Goal: Task Accomplishment & Management: Complete application form

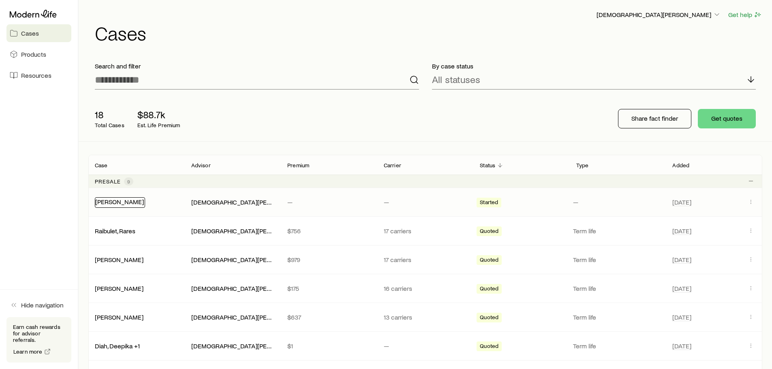
click at [117, 205] on div "[PERSON_NAME]" at bounding box center [120, 202] width 50 height 11
click at [125, 201] on link "[PERSON_NAME]" at bounding box center [119, 202] width 49 height 8
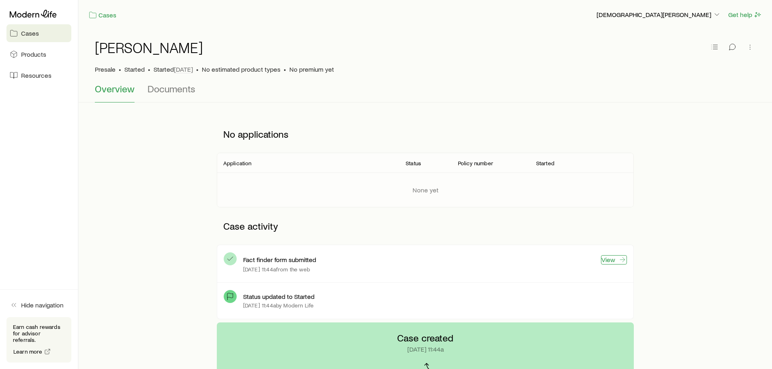
click at [610, 261] on link "View" at bounding box center [614, 259] width 26 height 9
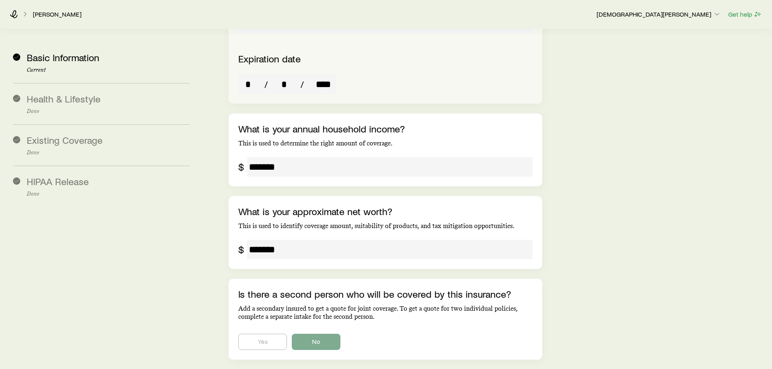
scroll to position [1458, 0]
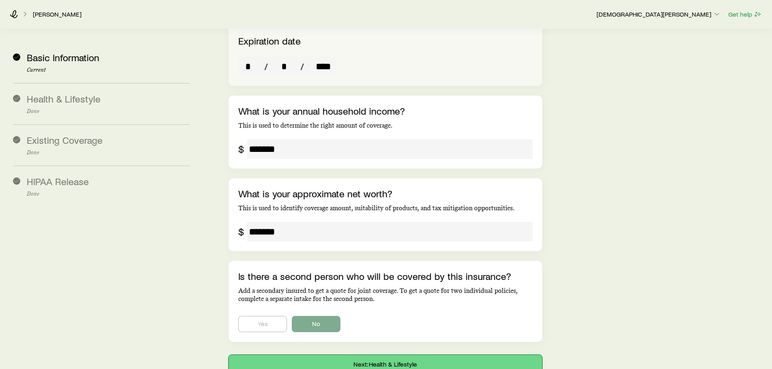
click at [401, 355] on button "Next: Health & Lifestyle" at bounding box center [384, 364] width 313 height 19
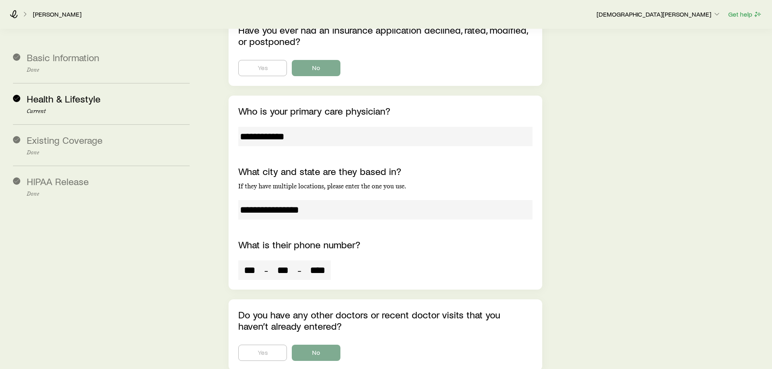
scroll to position [2511, 0]
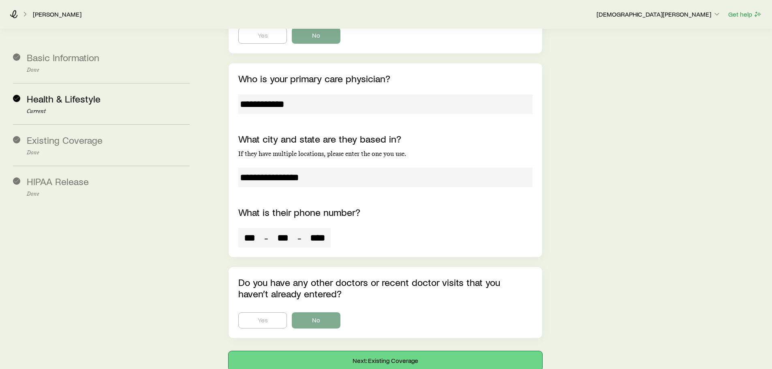
click at [399, 351] on button "Next: Existing Coverage" at bounding box center [384, 360] width 313 height 19
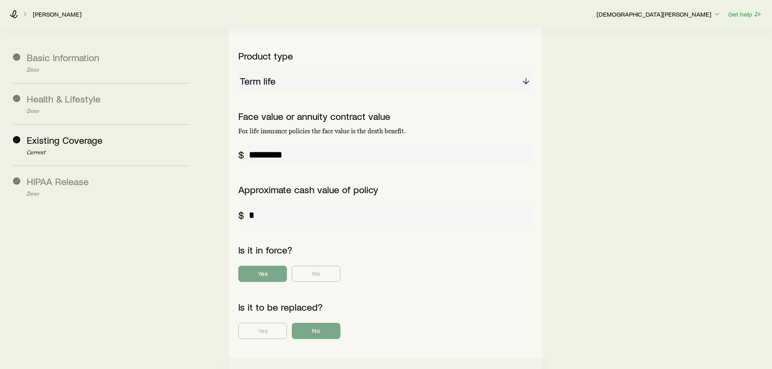
scroll to position [349, 0]
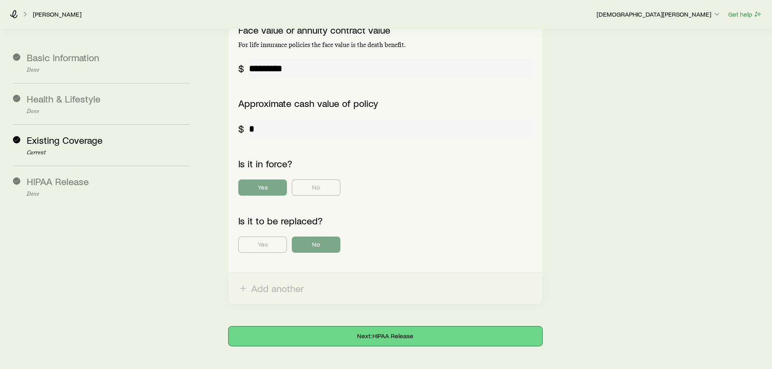
click at [397, 326] on button "Next: HIPAA Release" at bounding box center [384, 335] width 313 height 19
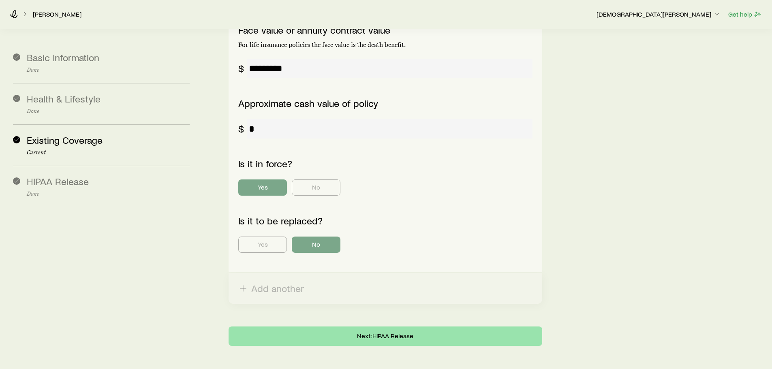
scroll to position [0, 0]
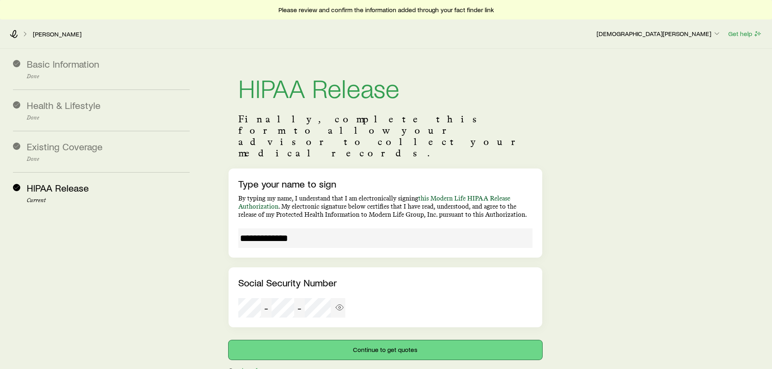
click at [386, 340] on button "Continue to get quotes" at bounding box center [384, 349] width 313 height 19
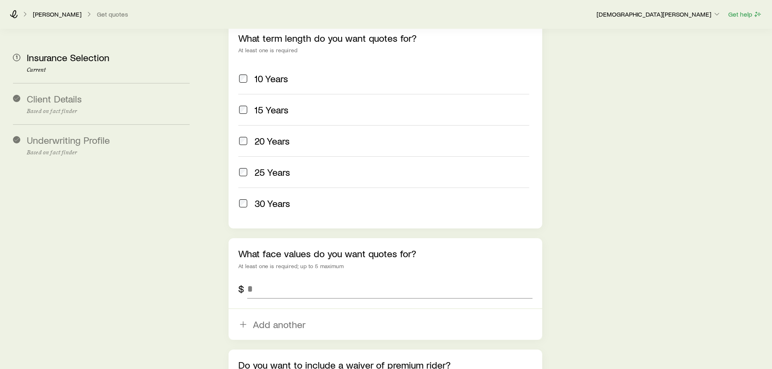
scroll to position [480, 0]
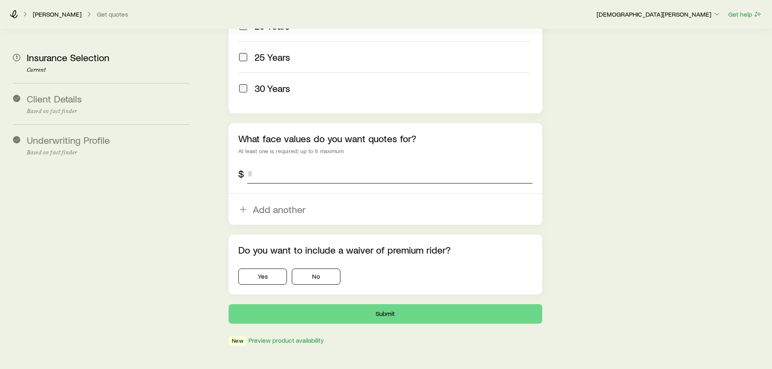
click at [256, 164] on input "tel" at bounding box center [389, 173] width 285 height 19
drag, startPoint x: 283, startPoint y: 156, endPoint x: 244, endPoint y: 151, distance: 39.1
click at [244, 164] on div "$ ******" at bounding box center [385, 173] width 294 height 19
drag, startPoint x: 254, startPoint y: 152, endPoint x: 340, endPoint y: 157, distance: 86.0
click at [340, 164] on input "*******" at bounding box center [389, 173] width 285 height 19
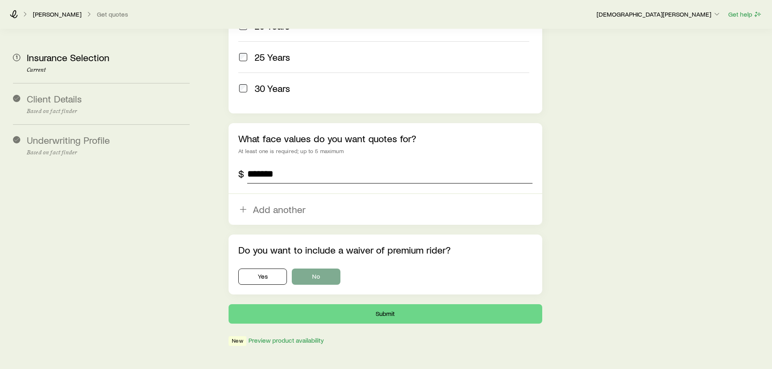
type input "*******"
click at [324, 269] on button "No" at bounding box center [316, 277] width 49 height 16
click at [384, 304] on button "Submit" at bounding box center [384, 313] width 313 height 19
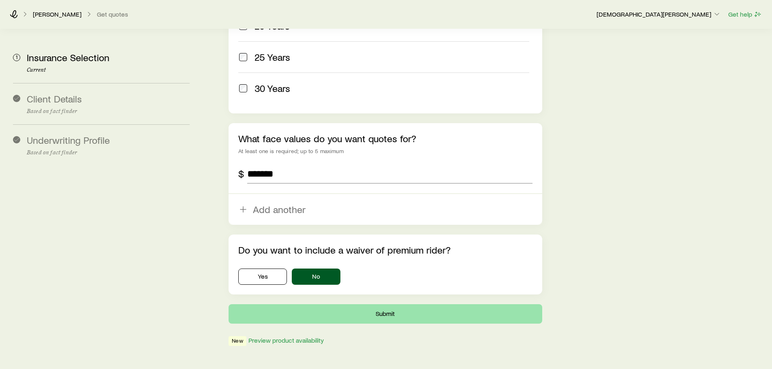
scroll to position [0, 0]
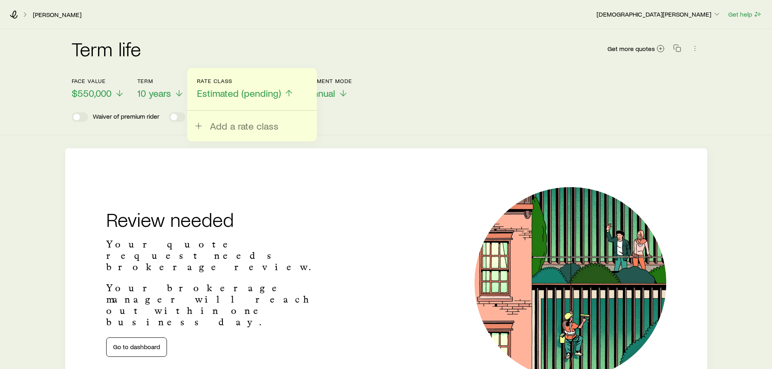
click at [419, 125] on div "Term life Get more quotes Face value $550,000 Term 10 years Rate Class Estimate…" at bounding box center [386, 82] width 772 height 106
